Goal: Obtain resource: Obtain resource

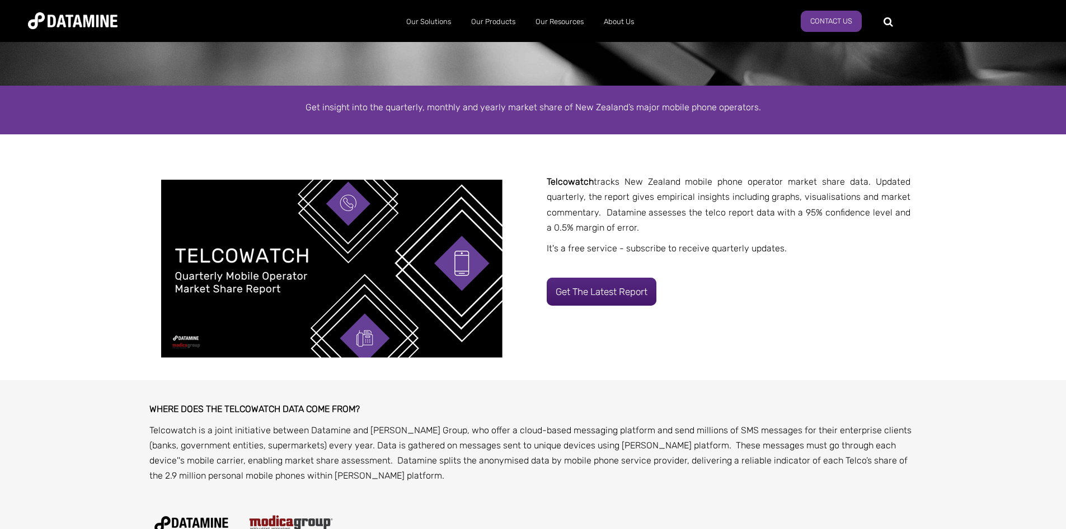
scroll to position [168, 0]
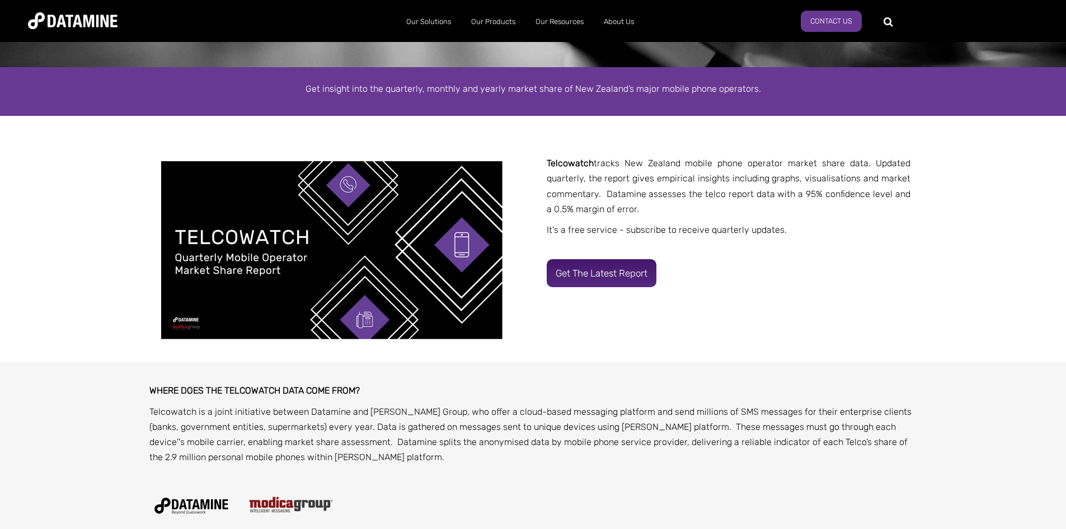
click at [607, 271] on link "Get the latest report" at bounding box center [602, 273] width 110 height 28
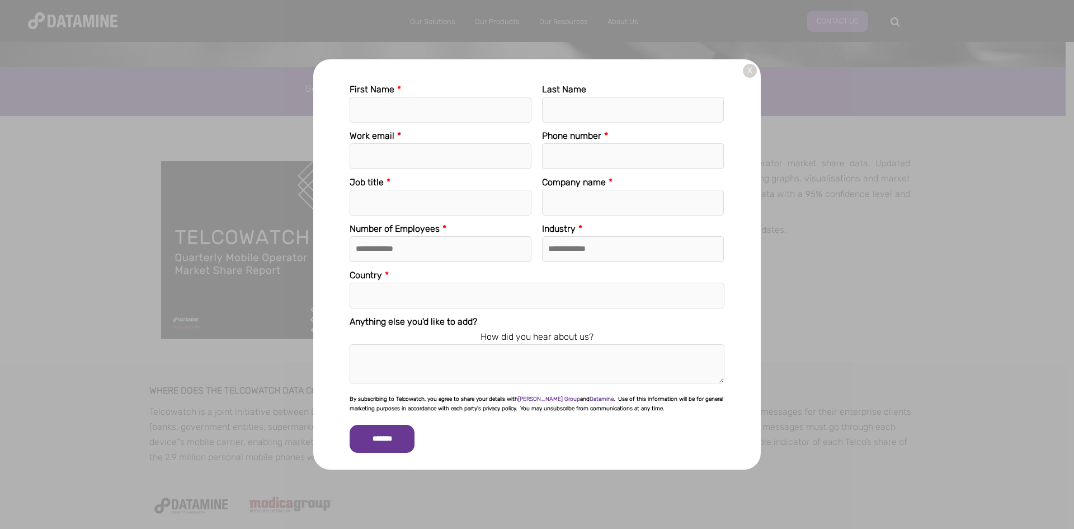
click at [751, 69] on link "X" at bounding box center [750, 71] width 14 height 14
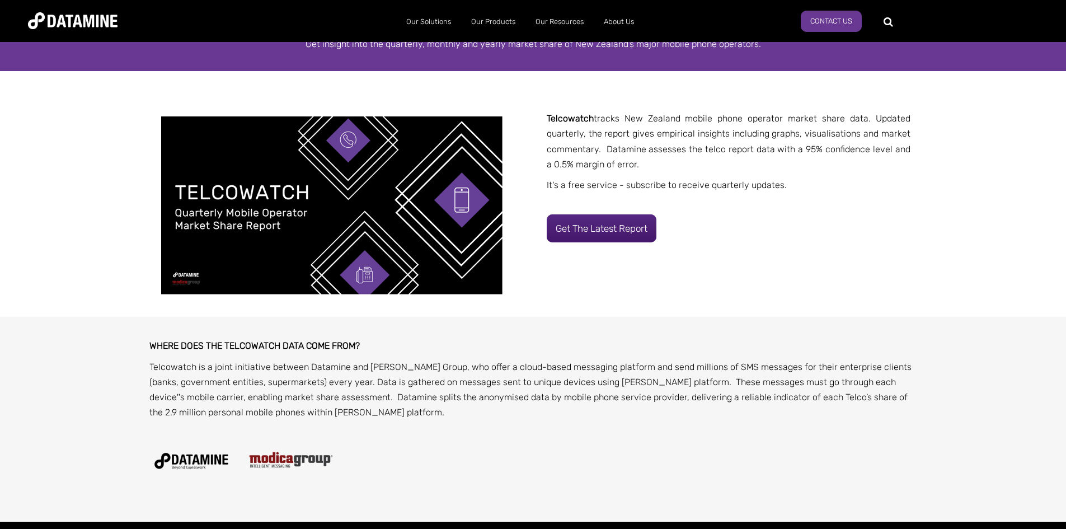
scroll to position [224, 0]
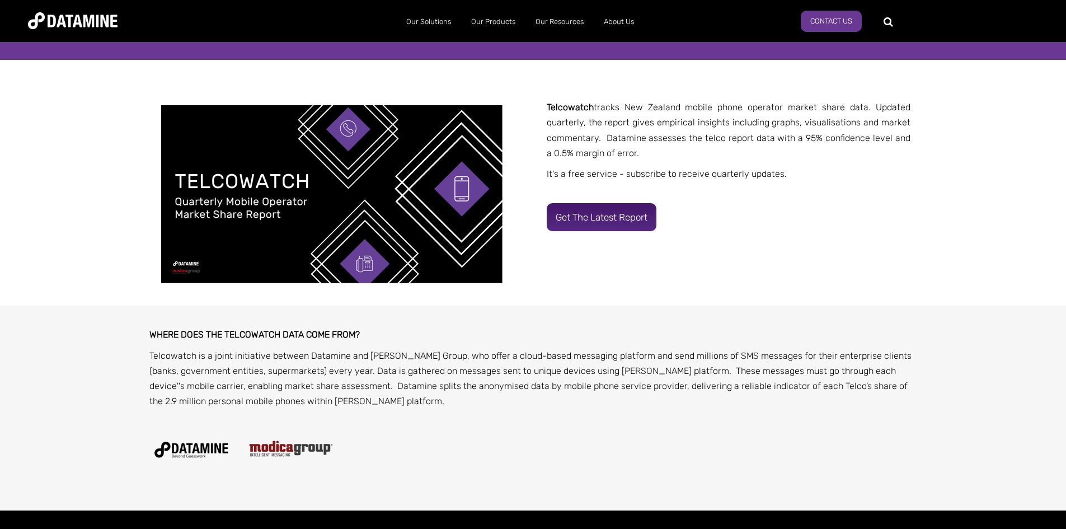
click at [605, 208] on link "Get the latest report" at bounding box center [602, 217] width 110 height 28
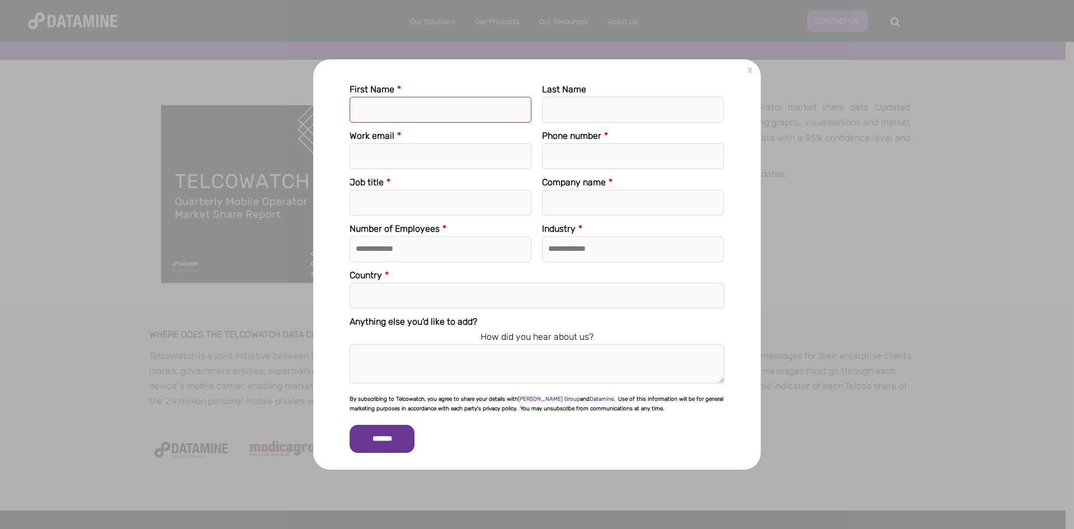
click at [431, 102] on input "First Name *" at bounding box center [441, 110] width 182 height 26
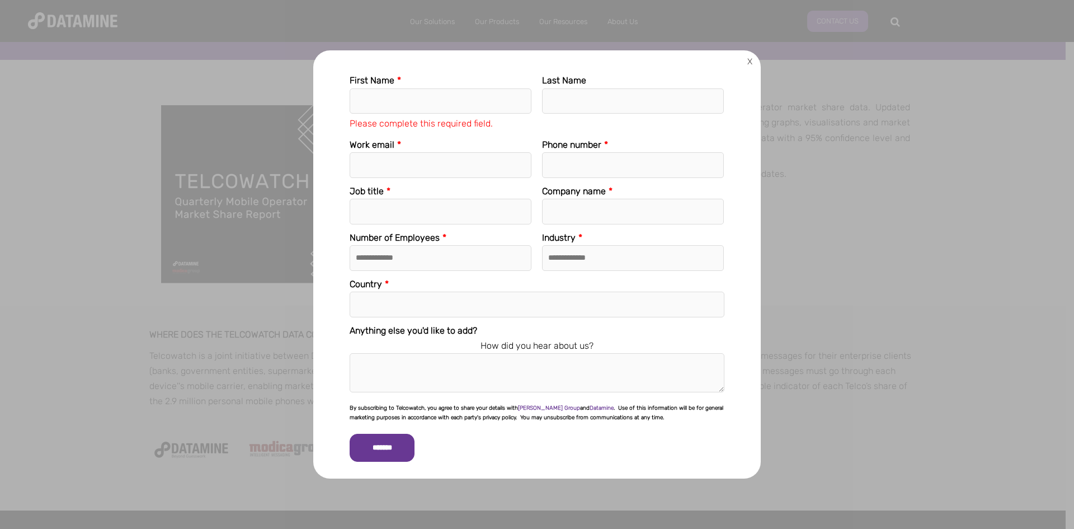
click at [756, 72] on div "**********" at bounding box center [537, 260] width 448 height 402
drag, startPoint x: 745, startPoint y: 61, endPoint x: 737, endPoint y: 63, distance: 8.1
click at [743, 61] on link "X" at bounding box center [750, 62] width 14 height 14
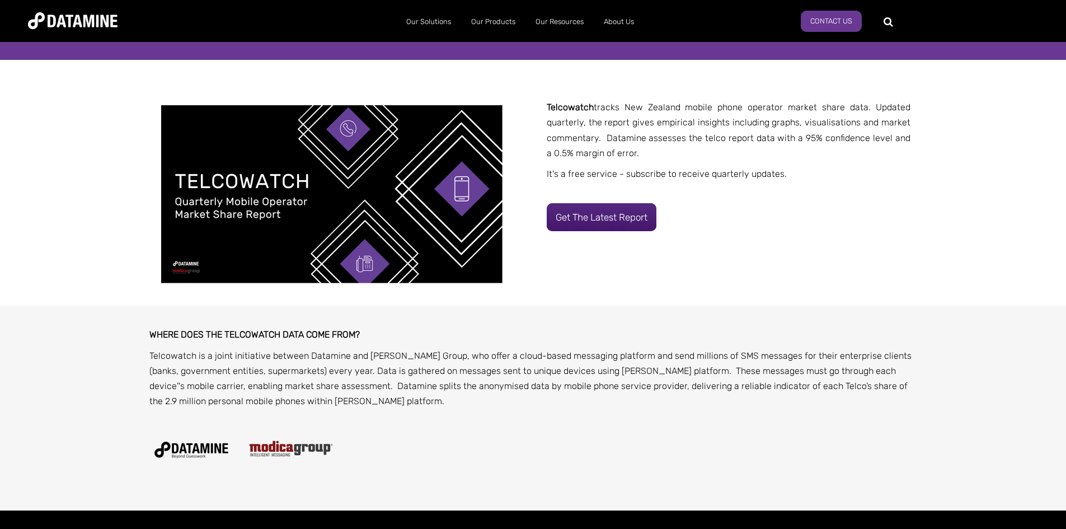
click at [350, 199] on img at bounding box center [331, 194] width 341 height 178
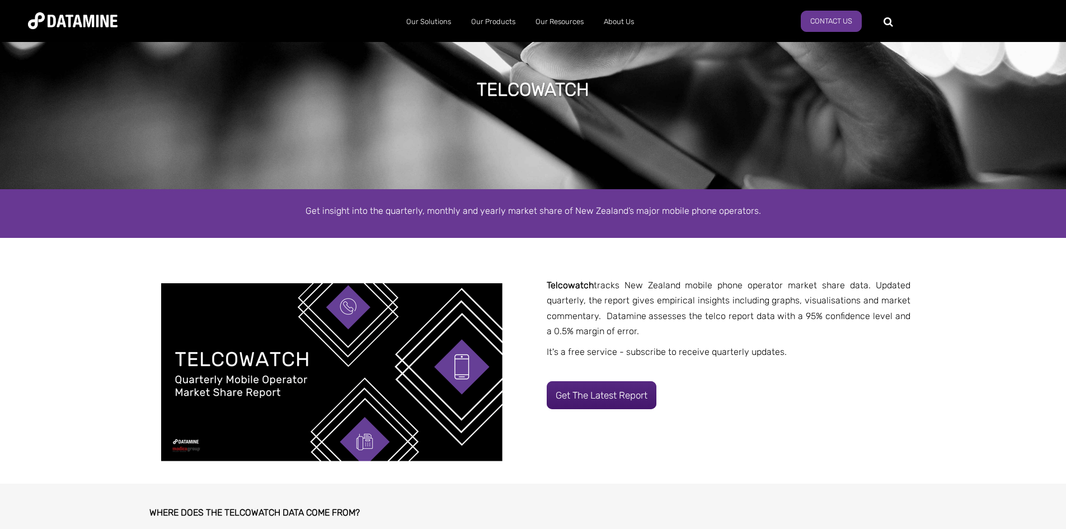
scroll to position [0, 0]
